Goal: Task Accomplishment & Management: Use online tool/utility

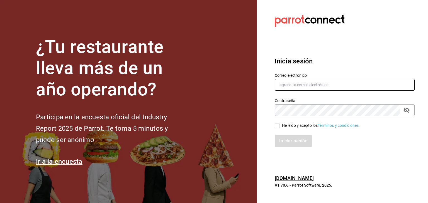
type input "[EMAIL_ADDRESS][DOMAIN_NAME]"
click at [280, 125] on span "He leído y acepto los Términos y condiciones." at bounding box center [320, 126] width 80 height 6
click at [280, 125] on input "He leído y acepto los Términos y condiciones." at bounding box center [277, 125] width 5 height 5
checkbox input "true"
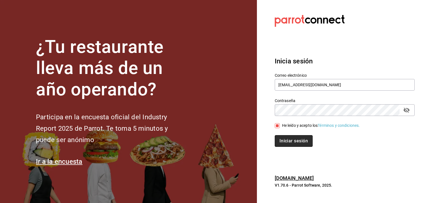
click at [285, 140] on button "Iniciar sesión" at bounding box center [294, 141] width 38 height 12
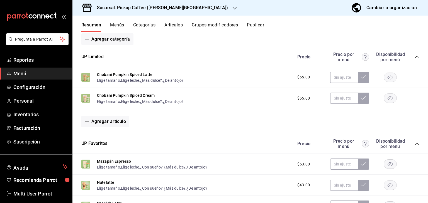
scroll to position [80, 0]
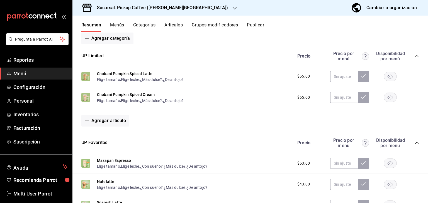
click at [175, 8] on h3 "Sucursal: Pickup Coffee ([PERSON_NAME][GEOGRAPHIC_DATA])" at bounding box center [160, 7] width 135 height 7
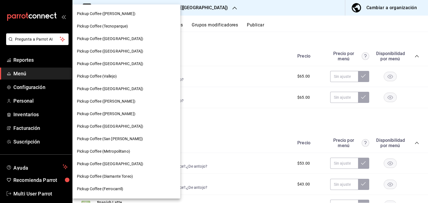
scroll to position [138, 0]
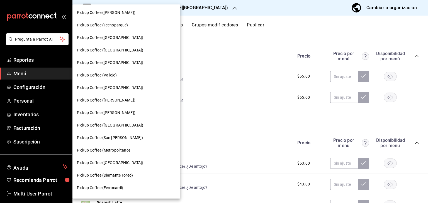
click at [262, 25] on div at bounding box center [214, 101] width 428 height 203
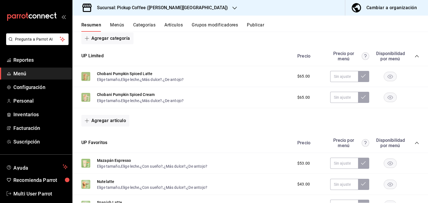
click at [262, 25] on button "Publicar" at bounding box center [255, 26] width 17 height 9
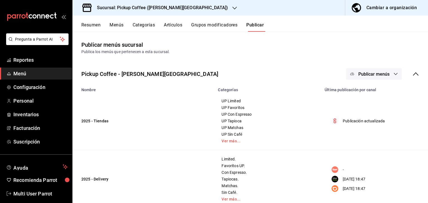
click at [363, 71] on button "Publicar menús" at bounding box center [374, 74] width 56 height 12
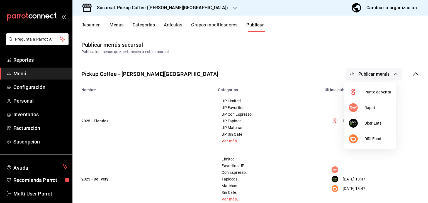
click at [167, 9] on div at bounding box center [214, 101] width 428 height 203
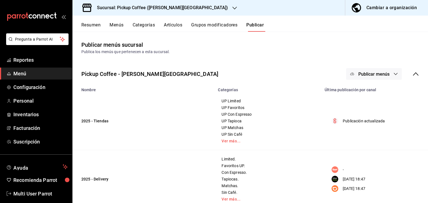
click at [167, 9] on body "Pregunta a Parrot AI Reportes Menú Configuración Personal Inventarios Facturaci…" at bounding box center [214, 124] width 428 height 248
click at [167, 9] on h3 "Sucursal: Pickup Coffee ([PERSON_NAME][GEOGRAPHIC_DATA])" at bounding box center [160, 7] width 135 height 7
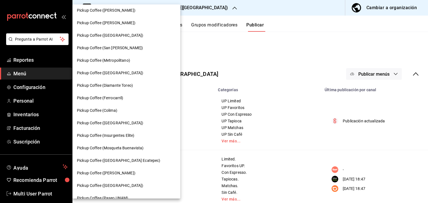
scroll to position [286, 0]
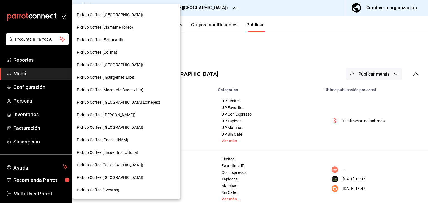
click at [125, 28] on span "Pickup Coffee (Diamante Toreo)" at bounding box center [105, 28] width 56 height 6
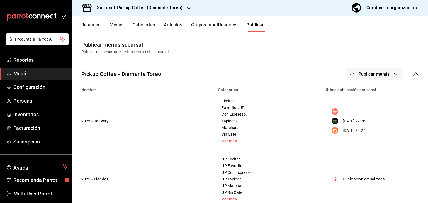
click at [126, 7] on h3 "Sucursal: Pickup Coffee (Diamante Toreo)" at bounding box center [138, 7] width 90 height 7
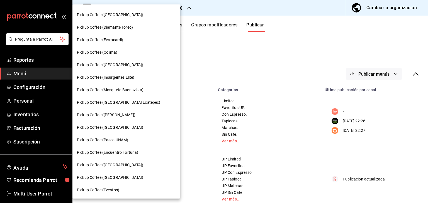
click at [128, 43] on div "Pickup Coffee (Ferrocarril)" at bounding box center [126, 40] width 108 height 13
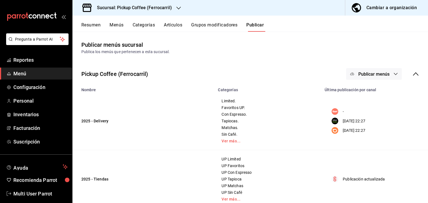
click at [135, 8] on h3 "Sucursal: Pickup Coffee (Ferrocarril)" at bounding box center [132, 7] width 79 height 7
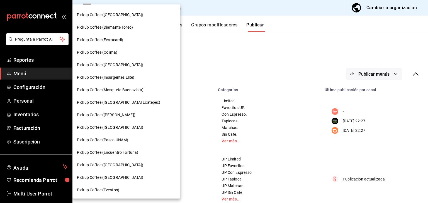
click at [127, 67] on div "Pickup Coffee ([GEOGRAPHIC_DATA])" at bounding box center [126, 65] width 99 height 6
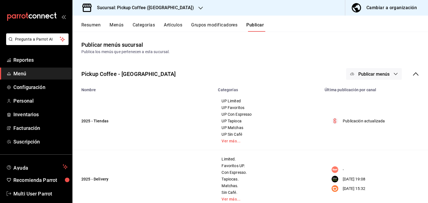
click at [371, 74] on span "Publicar menús" at bounding box center [373, 74] width 31 height 5
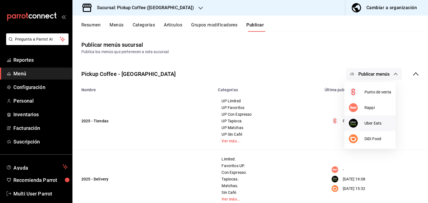
click at [366, 122] on span "Uber Eats" at bounding box center [377, 124] width 27 height 6
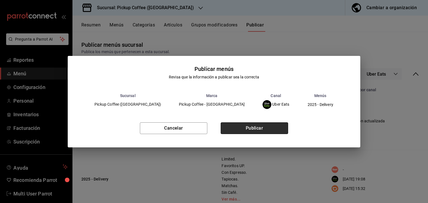
click at [269, 128] on button "Publicar" at bounding box center [254, 129] width 67 height 12
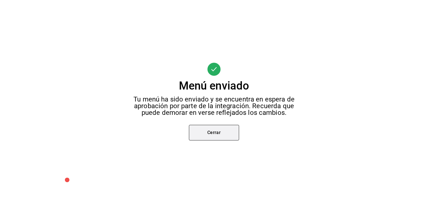
click at [218, 136] on button "Cerrar" at bounding box center [214, 133] width 50 height 16
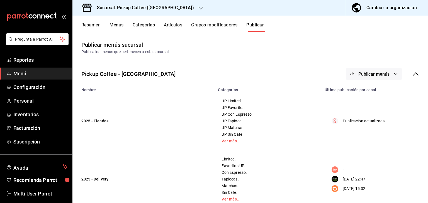
click at [377, 74] on span "Publicar menús" at bounding box center [373, 74] width 31 height 5
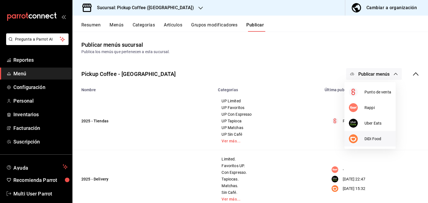
click at [363, 139] on div at bounding box center [357, 139] width 16 height 9
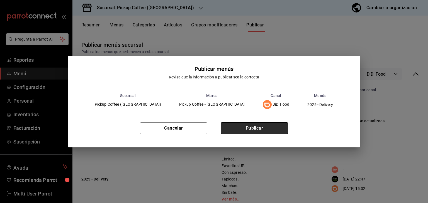
click at [250, 128] on button "Publicar" at bounding box center [254, 129] width 67 height 12
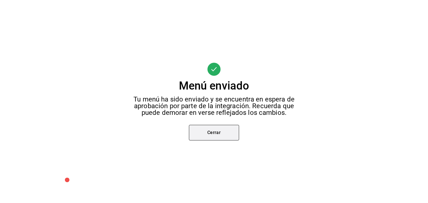
click at [227, 128] on button "Cerrar" at bounding box center [214, 133] width 50 height 16
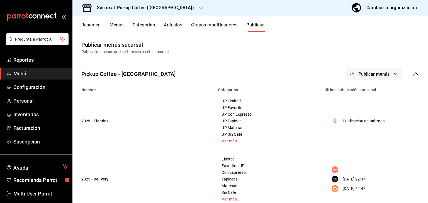
click at [155, 11] on h3 "Sucursal: Pickup Coffee ([GEOGRAPHIC_DATA])" at bounding box center [143, 7] width 101 height 7
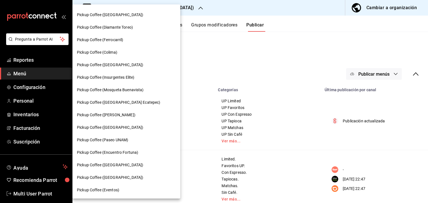
click at [117, 49] on div "Pickup Coffee (Colima)" at bounding box center [126, 52] width 108 height 13
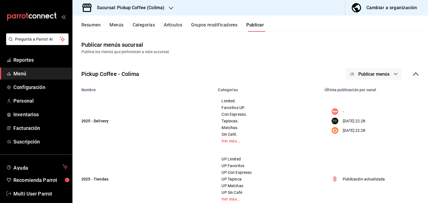
click at [111, 6] on h3 "Sucursal: Pickup Coffee (Colima)" at bounding box center [129, 7] width 72 height 7
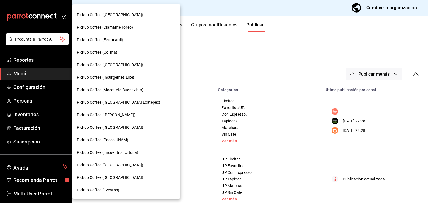
click at [126, 78] on span "Pickup Coffee (Insurgentes Elite)" at bounding box center [105, 78] width 57 height 6
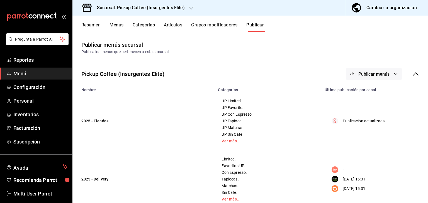
click at [375, 74] on span "Publicar menús" at bounding box center [373, 74] width 31 height 5
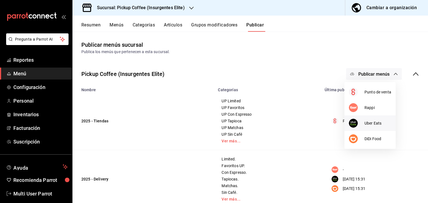
click at [362, 122] on div at bounding box center [357, 123] width 16 height 9
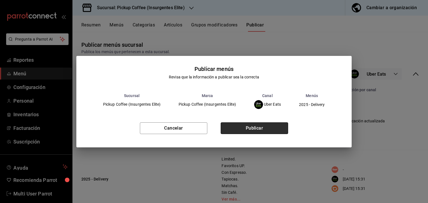
click at [277, 129] on button "Publicar" at bounding box center [254, 129] width 67 height 12
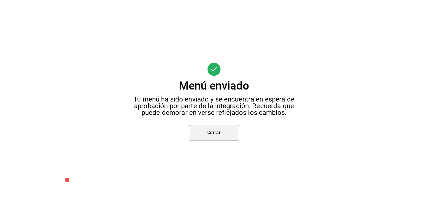
click at [223, 134] on button "Cerrar" at bounding box center [214, 133] width 50 height 16
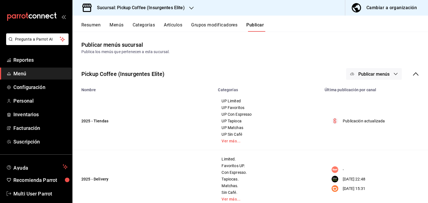
click at [358, 72] on span "Publicar menús" at bounding box center [373, 74] width 31 height 5
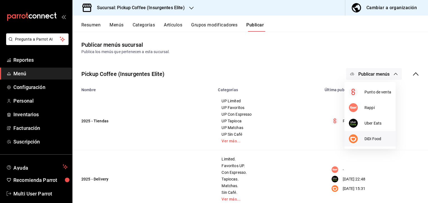
click at [361, 137] on div at bounding box center [357, 139] width 16 height 9
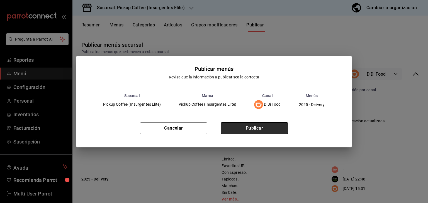
click at [263, 126] on button "Publicar" at bounding box center [254, 129] width 67 height 12
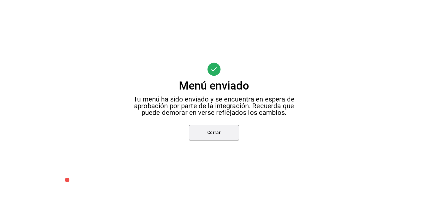
click at [219, 131] on button "Cerrar" at bounding box center [214, 133] width 50 height 16
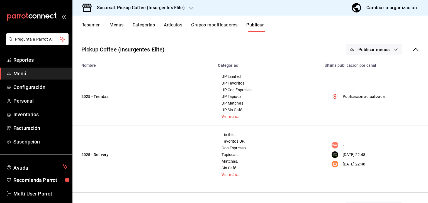
scroll to position [29, 0]
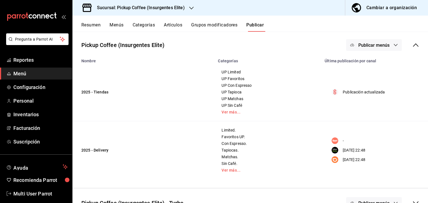
click at [138, 11] on div "Sucursal: Pickup Coffee (Insurgentes Elite)" at bounding box center [136, 8] width 119 height 16
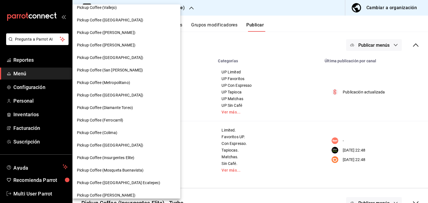
scroll to position [286, 0]
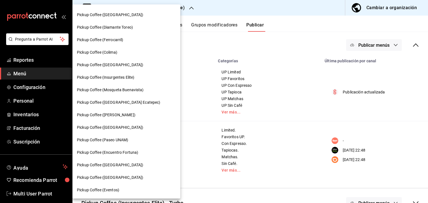
click at [132, 88] on span "Pickup Coffee (Mosqueta Buenavista)" at bounding box center [110, 90] width 67 height 6
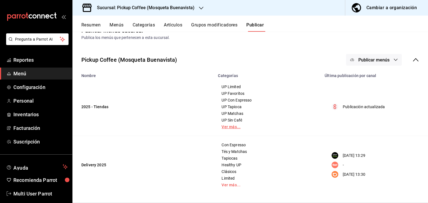
scroll to position [14, 0]
click at [178, 7] on h3 "Sucursal: Pickup Coffee (Mosqueta Buenavista)" at bounding box center [144, 7] width 102 height 7
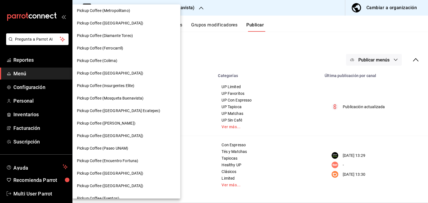
scroll to position [286, 0]
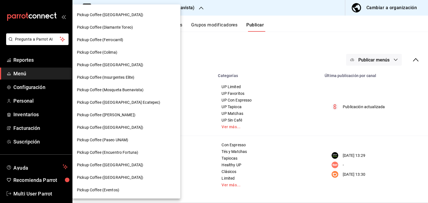
click at [128, 103] on span "Pickup Coffee ([GEOGRAPHIC_DATA] Ecatepec)" at bounding box center [119, 103] width 84 height 6
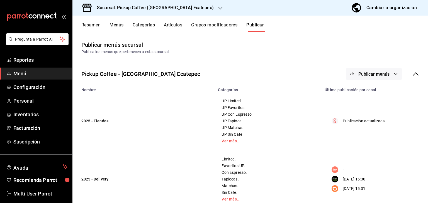
click at [358, 72] on span "Publicar menús" at bounding box center [373, 74] width 31 height 5
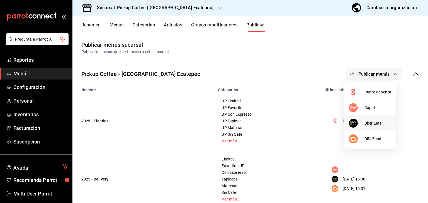
click at [359, 121] on div at bounding box center [357, 123] width 16 height 9
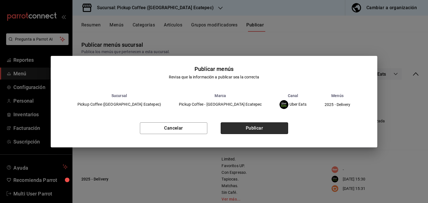
click at [280, 123] on button "Publicar" at bounding box center [254, 129] width 67 height 12
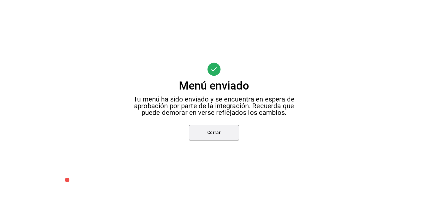
click at [203, 130] on button "Cerrar" at bounding box center [214, 133] width 50 height 16
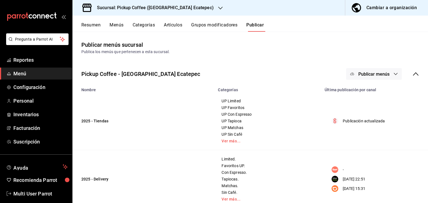
click at [375, 73] on span "Publicar menús" at bounding box center [373, 74] width 31 height 5
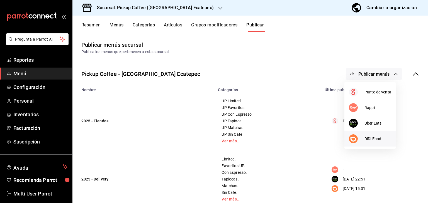
click at [369, 141] on span "DiDi Food" at bounding box center [377, 139] width 27 height 6
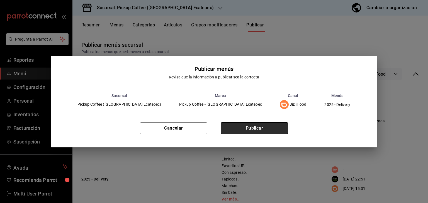
click at [272, 130] on button "Publicar" at bounding box center [254, 129] width 67 height 12
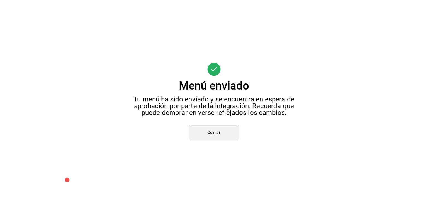
click at [225, 135] on button "Cerrar" at bounding box center [214, 133] width 50 height 16
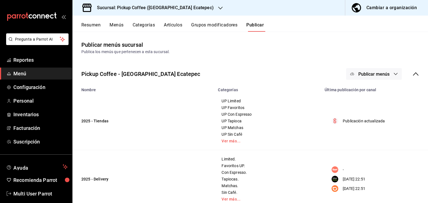
click at [181, 6] on h3 "Sucursal: Pickup Coffee ([GEOGRAPHIC_DATA] Ecatepec)" at bounding box center [153, 7] width 121 height 7
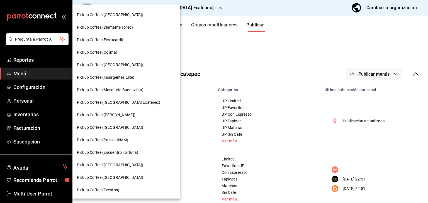
click at [131, 115] on span "Pickup Coffee ([PERSON_NAME])" at bounding box center [106, 115] width 59 height 6
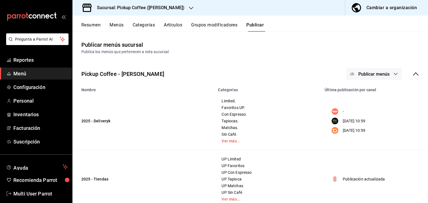
click at [360, 74] on span "Publicar menús" at bounding box center [373, 74] width 31 height 5
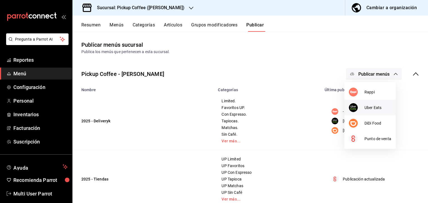
click at [362, 112] on div at bounding box center [357, 107] width 16 height 9
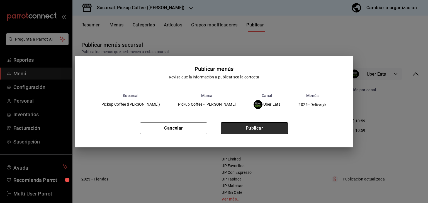
click at [285, 124] on button "Publicar" at bounding box center [254, 129] width 67 height 12
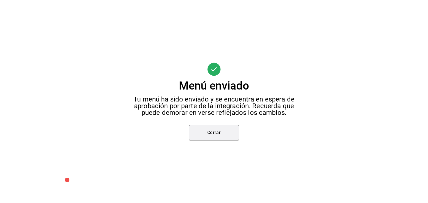
click at [215, 135] on button "Cerrar" at bounding box center [214, 133] width 50 height 16
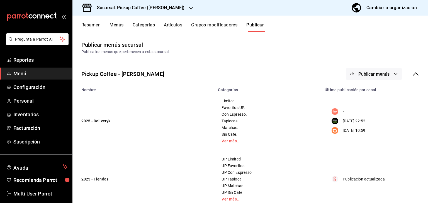
click at [367, 77] on span "Publicar menús" at bounding box center [373, 74] width 31 height 5
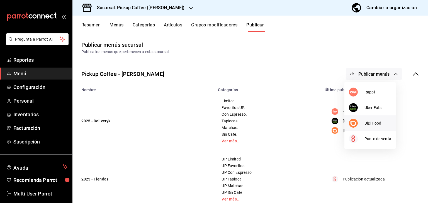
click at [364, 120] on div at bounding box center [357, 123] width 16 height 9
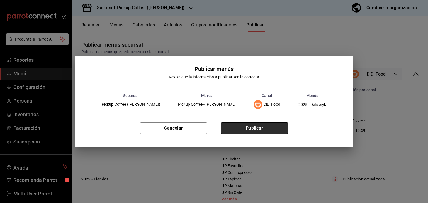
click at [261, 132] on button "Publicar" at bounding box center [254, 129] width 67 height 12
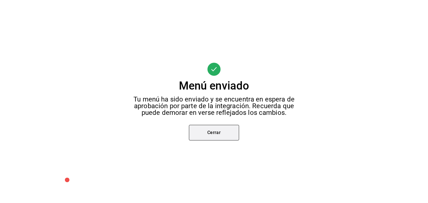
click at [215, 130] on button "Cerrar" at bounding box center [214, 133] width 50 height 16
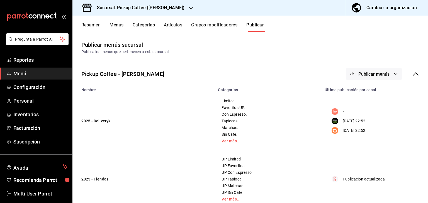
click at [162, 11] on div "Sucursal: Pickup Coffee ([PERSON_NAME])" at bounding box center [136, 8] width 119 height 16
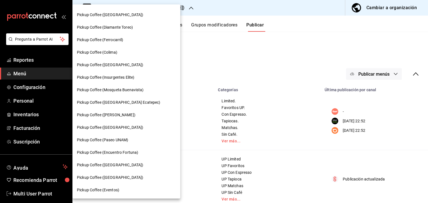
click at [125, 130] on span "Pickup Coffee ([GEOGRAPHIC_DATA])" at bounding box center [110, 128] width 66 height 6
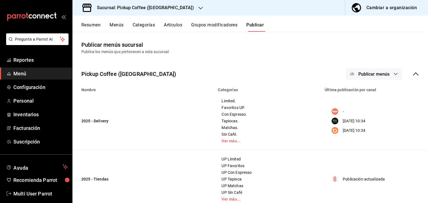
click at [361, 71] on button "Publicar menús" at bounding box center [374, 74] width 56 height 12
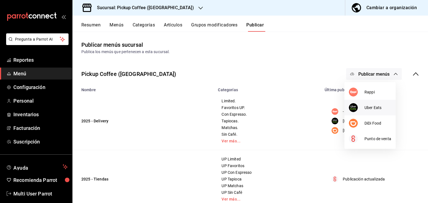
click at [364, 108] on div at bounding box center [357, 107] width 16 height 9
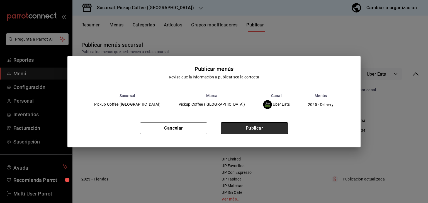
click at [271, 123] on button "Publicar" at bounding box center [254, 129] width 67 height 12
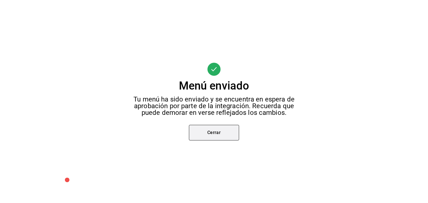
click at [231, 127] on button "Cerrar" at bounding box center [214, 133] width 50 height 16
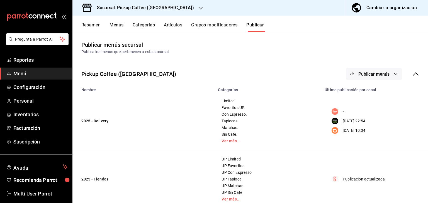
click at [375, 76] on span "Publicar menús" at bounding box center [373, 74] width 31 height 5
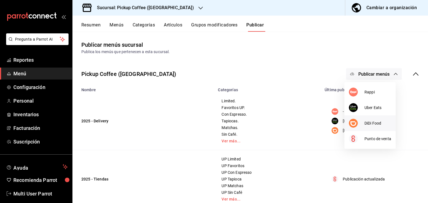
click at [368, 122] on span "DiDi Food" at bounding box center [377, 124] width 27 height 6
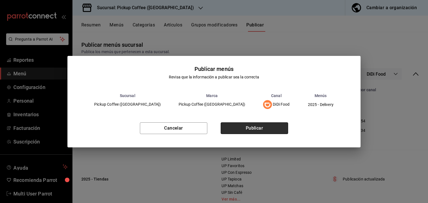
click at [280, 128] on button "Publicar" at bounding box center [254, 129] width 67 height 12
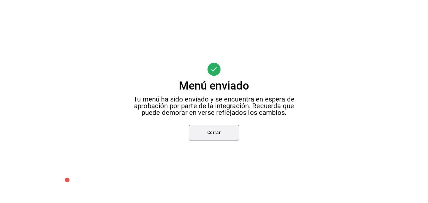
click at [215, 134] on button "Cerrar" at bounding box center [214, 133] width 50 height 16
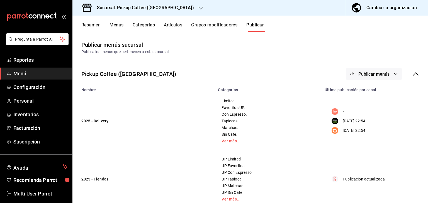
click at [172, 7] on h3 "Sucursal: Pickup Coffee ([GEOGRAPHIC_DATA])" at bounding box center [143, 7] width 101 height 7
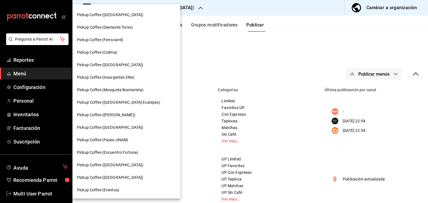
click at [115, 135] on div "Pickup Coffee (Paseo UNAM)" at bounding box center [126, 140] width 108 height 13
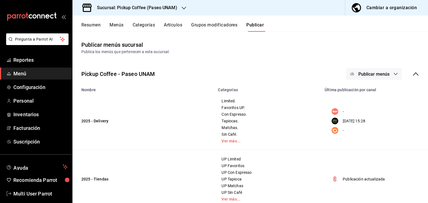
click at [382, 78] on button "Publicar menús" at bounding box center [374, 74] width 56 height 12
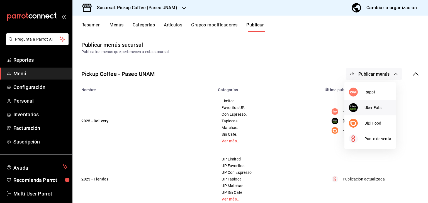
click at [363, 113] on li "Uber Eats" at bounding box center [369, 108] width 51 height 16
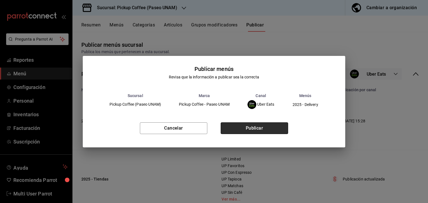
click at [265, 125] on button "Publicar" at bounding box center [254, 129] width 67 height 12
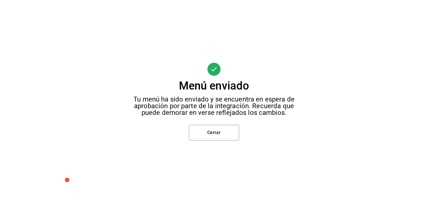
click at [202, 125] on div "Menú enviado Tu menú ha sido enviado y se encuentra en espera de aprobación por…" at bounding box center [214, 101] width 428 height 203
click at [202, 129] on button "Cerrar" at bounding box center [214, 133] width 50 height 16
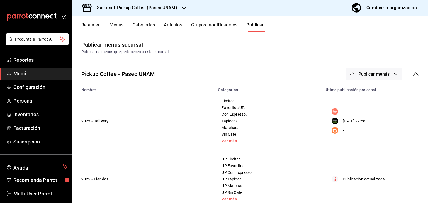
click at [171, 3] on div "Sucursal: Pickup Coffee (Paseo UNAM)" at bounding box center [132, 8] width 111 height 16
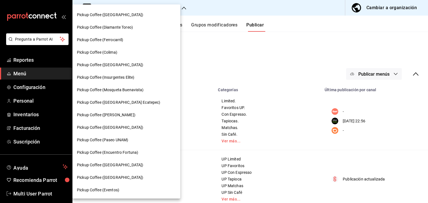
click at [123, 149] on div "Pickup Coffee (Encuentro Fortuna)" at bounding box center [126, 153] width 108 height 13
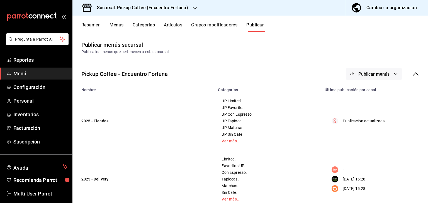
click at [359, 73] on span "Publicar menús" at bounding box center [373, 74] width 31 height 5
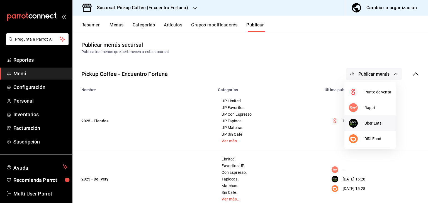
click at [361, 121] on div at bounding box center [357, 123] width 16 height 9
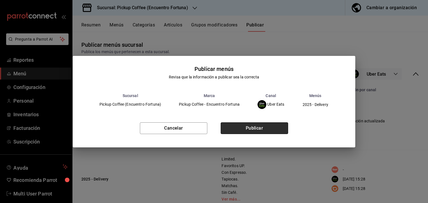
click at [284, 123] on button "Publicar" at bounding box center [254, 129] width 67 height 12
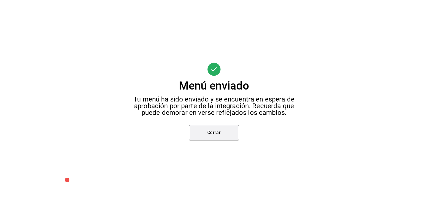
click at [227, 131] on button "Cerrar" at bounding box center [214, 133] width 50 height 16
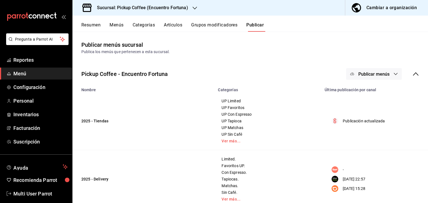
click at [371, 78] on button "Publicar menús" at bounding box center [374, 74] width 56 height 12
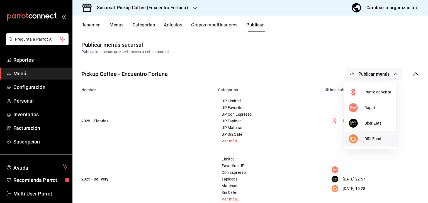
click at [359, 137] on div at bounding box center [357, 139] width 16 height 9
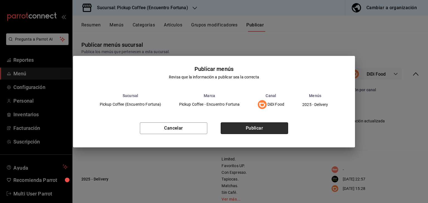
click at [257, 132] on button "Publicar" at bounding box center [254, 129] width 67 height 12
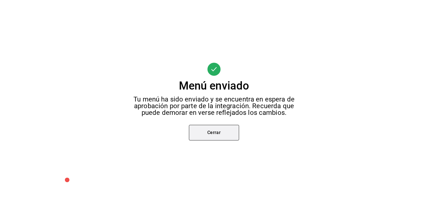
click at [230, 132] on button "Cerrar" at bounding box center [214, 133] width 50 height 16
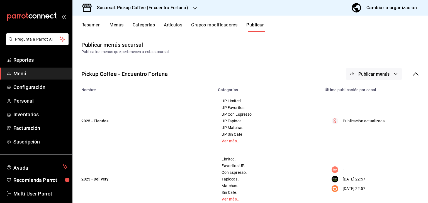
click at [147, 7] on h3 "Sucursal: Pickup Coffee (Encuentro Fortuna)" at bounding box center [141, 7] width 96 height 7
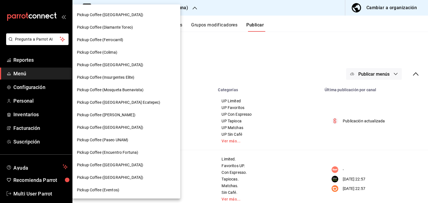
click at [123, 163] on div "Pickup Coffee ([GEOGRAPHIC_DATA])" at bounding box center [126, 165] width 99 height 6
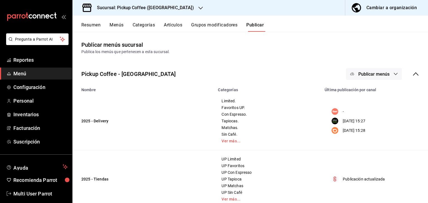
click at [359, 77] on button "Publicar menús" at bounding box center [374, 74] width 56 height 12
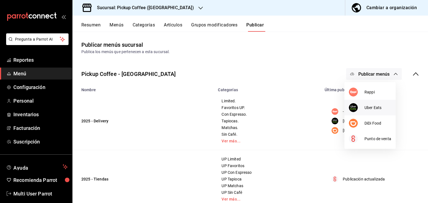
click at [364, 112] on div at bounding box center [357, 107] width 16 height 9
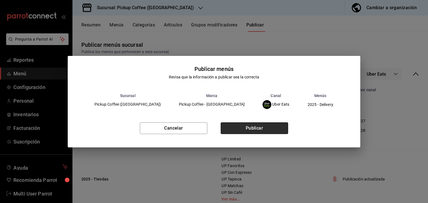
click at [266, 130] on button "Publicar" at bounding box center [254, 129] width 67 height 12
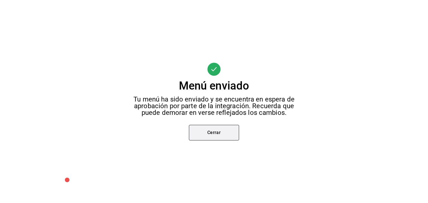
click at [200, 130] on button "Cerrar" at bounding box center [214, 133] width 50 height 16
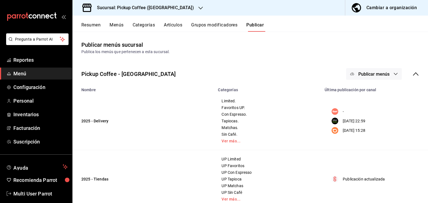
click at [363, 73] on span "Publicar menús" at bounding box center [373, 74] width 31 height 5
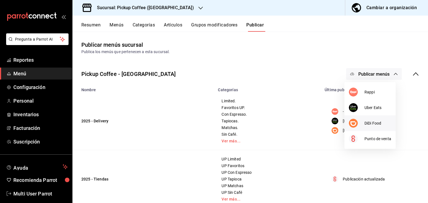
click at [368, 121] on span "DiDi Food" at bounding box center [377, 124] width 27 height 6
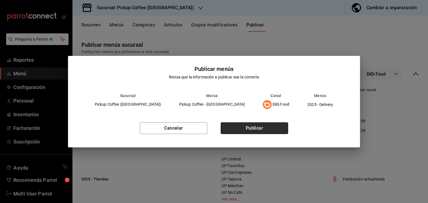
click at [274, 129] on button "Publicar" at bounding box center [254, 129] width 67 height 12
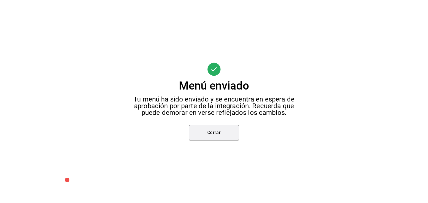
click at [232, 137] on button "Cerrar" at bounding box center [214, 133] width 50 height 16
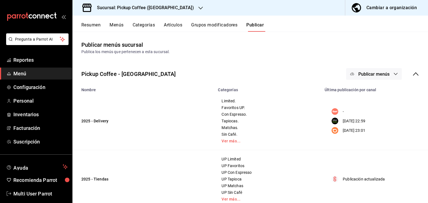
click at [198, 6] on icon "button" at bounding box center [200, 8] width 4 height 4
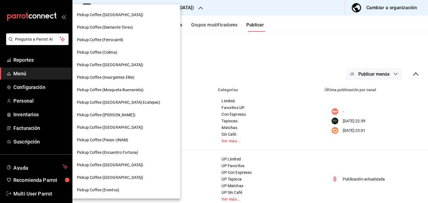
click at [119, 175] on span "Pickup Coffee ([GEOGRAPHIC_DATA])" at bounding box center [110, 178] width 66 height 6
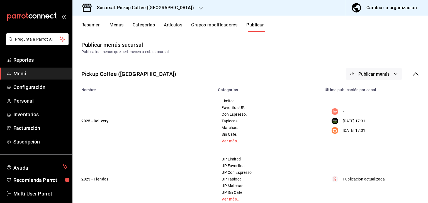
click at [389, 75] on button "Publicar menús" at bounding box center [374, 74] width 56 height 12
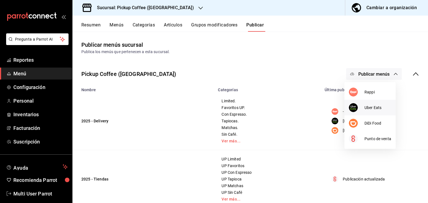
click at [363, 113] on li "Uber Eats" at bounding box center [369, 108] width 51 height 16
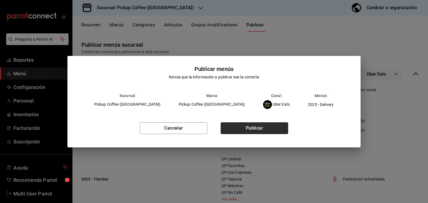
click at [268, 124] on button "Publicar" at bounding box center [254, 129] width 67 height 12
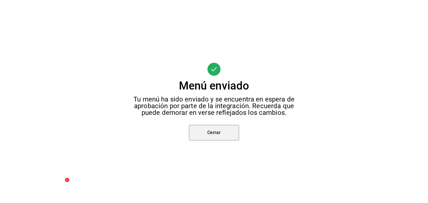
click at [214, 138] on button "Cerrar" at bounding box center [214, 133] width 50 height 16
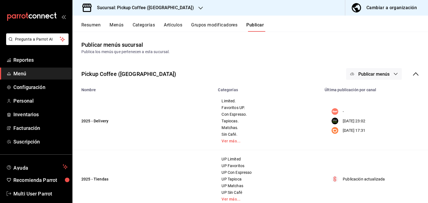
click at [368, 79] on button "Publicar menús" at bounding box center [374, 74] width 56 height 12
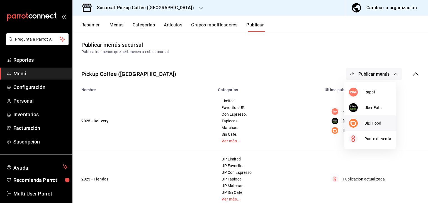
click at [358, 123] on img at bounding box center [353, 123] width 9 height 9
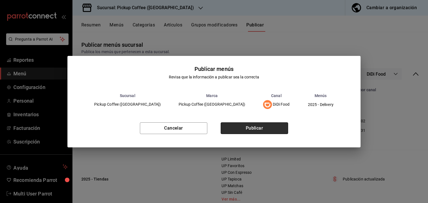
click at [257, 130] on button "Publicar" at bounding box center [254, 129] width 67 height 12
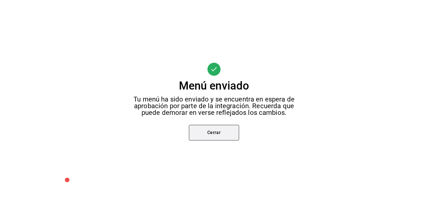
click at [234, 131] on button "Cerrar" at bounding box center [214, 133] width 50 height 16
